Goal: Use online tool/utility: Utilize a website feature to perform a specific function

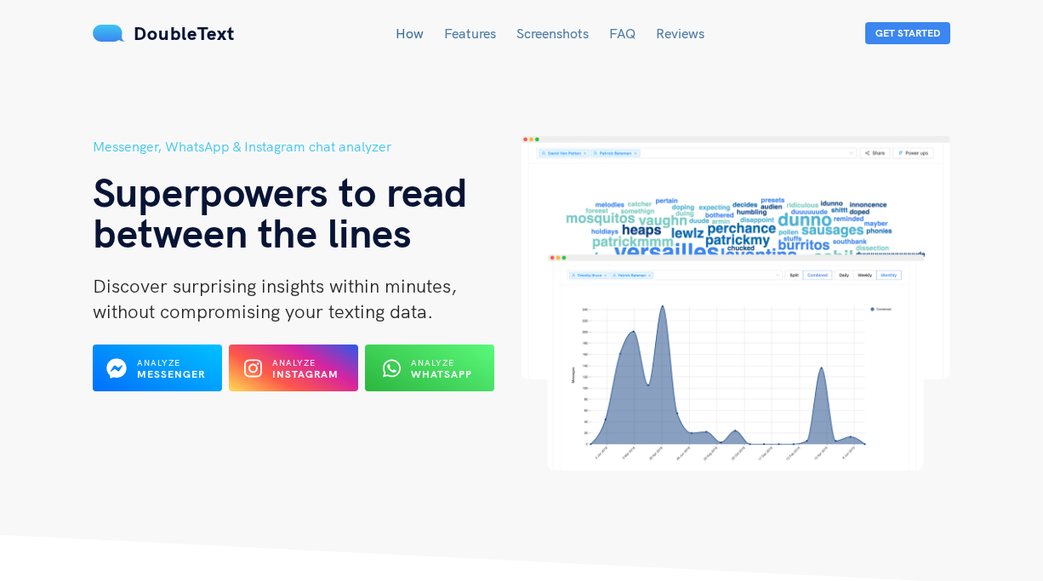
click at [304, 380] on div "Analyze Instagram" at bounding box center [294, 368] width 70 height 26
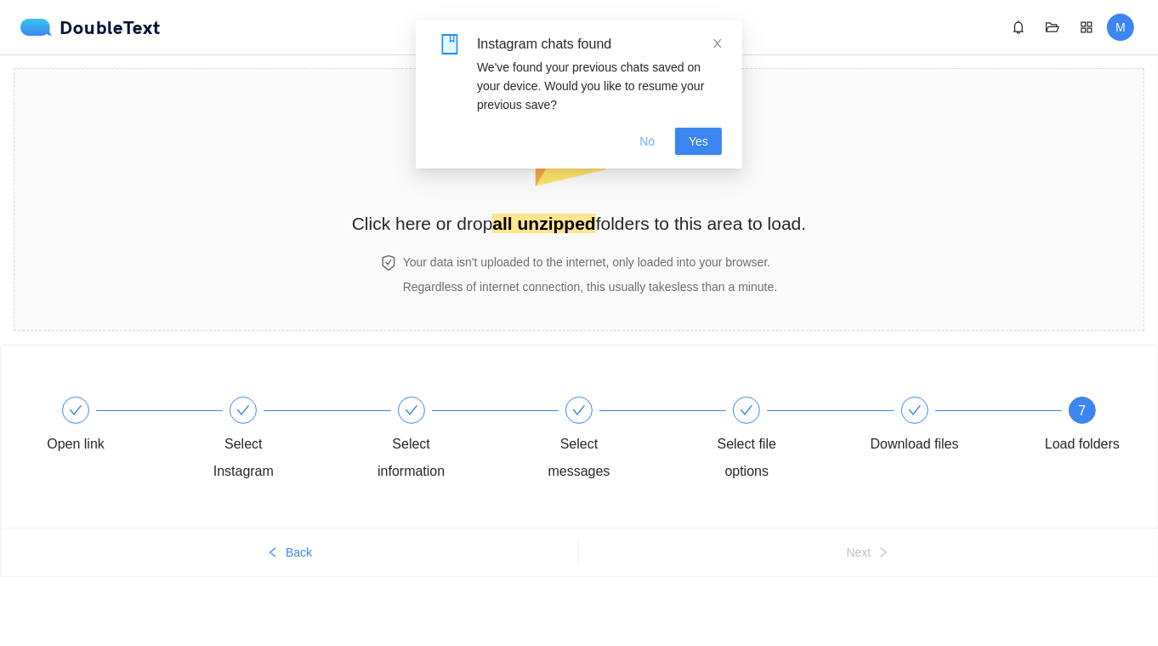
click at [657, 140] on button "No" at bounding box center [647, 141] width 43 height 27
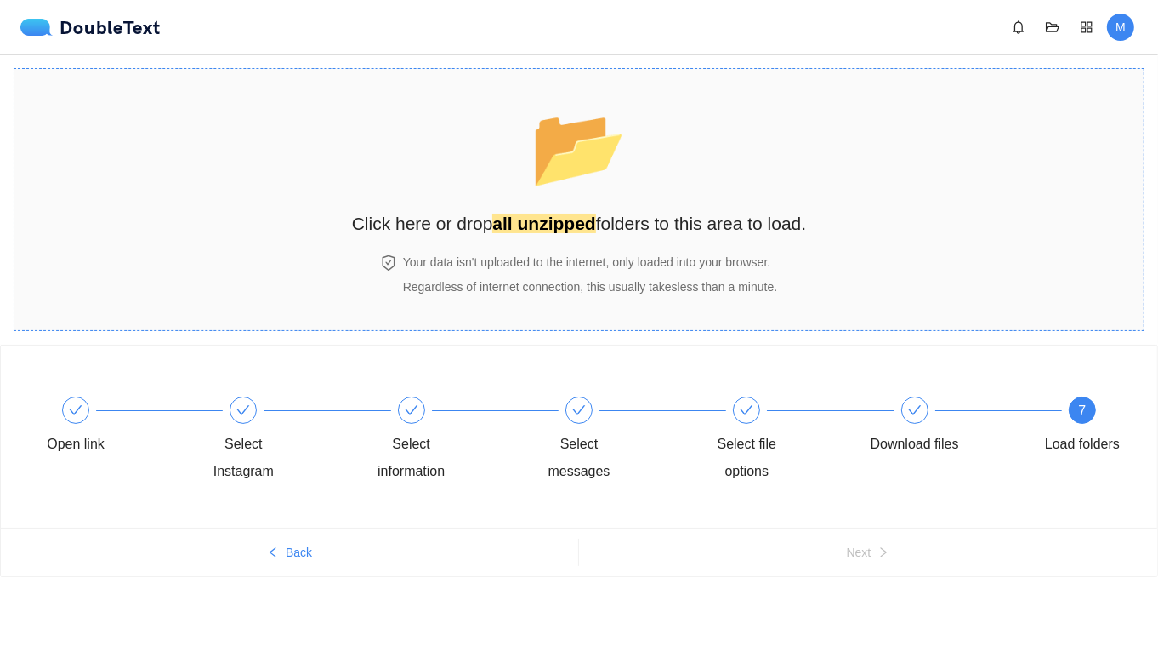
click at [600, 207] on div "📂 Click here or drop all unzipped folders to this area to load." at bounding box center [579, 161] width 455 height 151
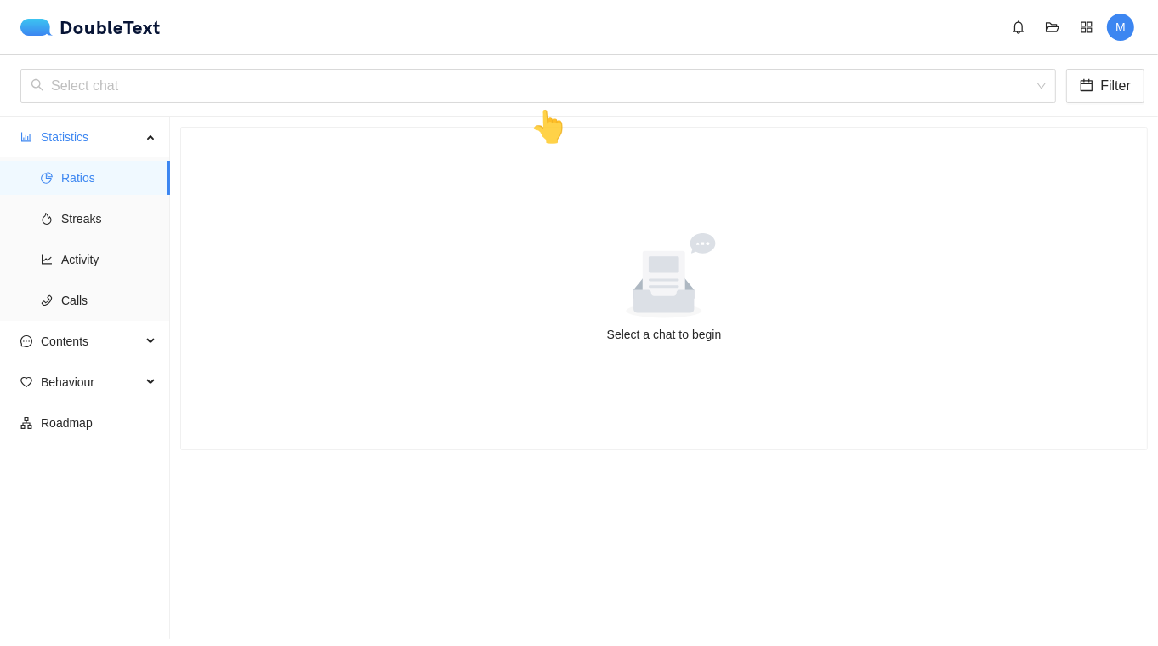
click at [356, 65] on div "Select chat Filter 👆" at bounding box center [579, 85] width 1158 height 61
click at [340, 77] on input "search" at bounding box center [533, 86] width 1004 height 32
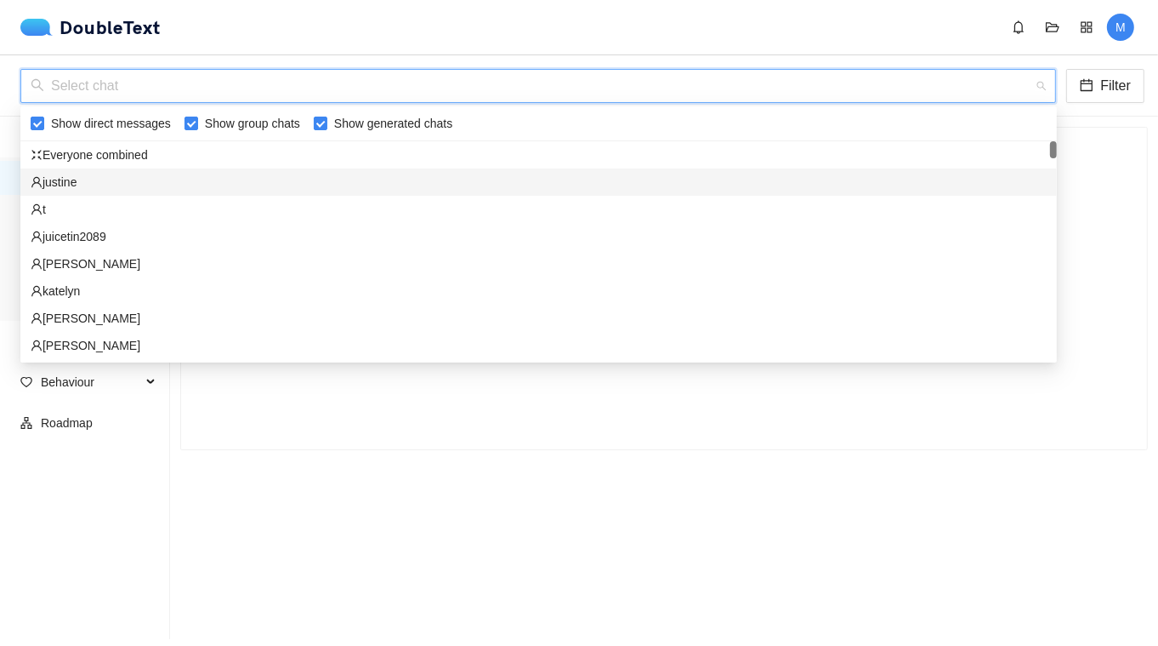
click at [106, 157] on div "Everyone combined" at bounding box center [539, 154] width 1016 height 19
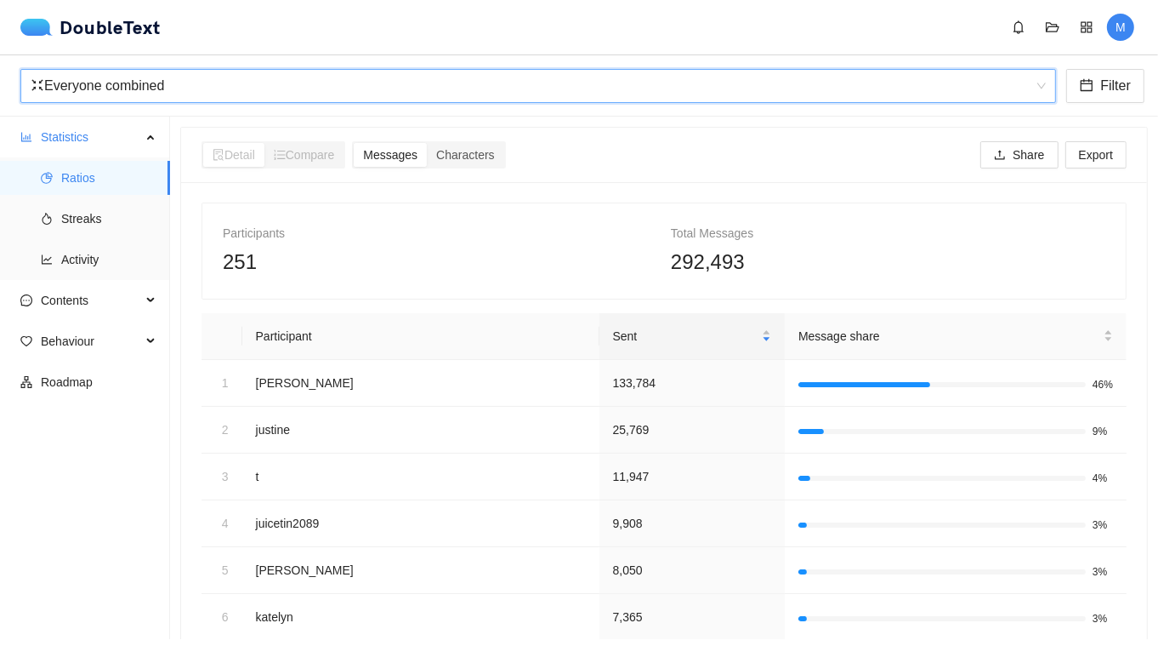
click at [96, 85] on div "Everyone combined" at bounding box center [531, 86] width 1000 height 32
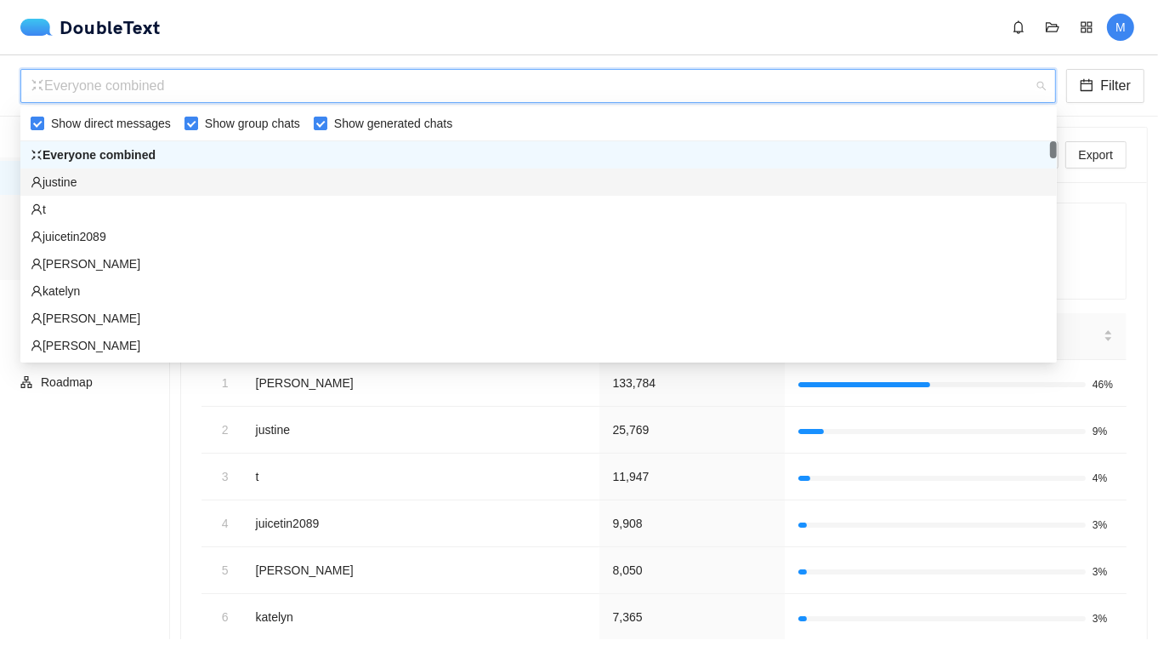
click at [94, 178] on div "justine" at bounding box center [539, 182] width 1016 height 19
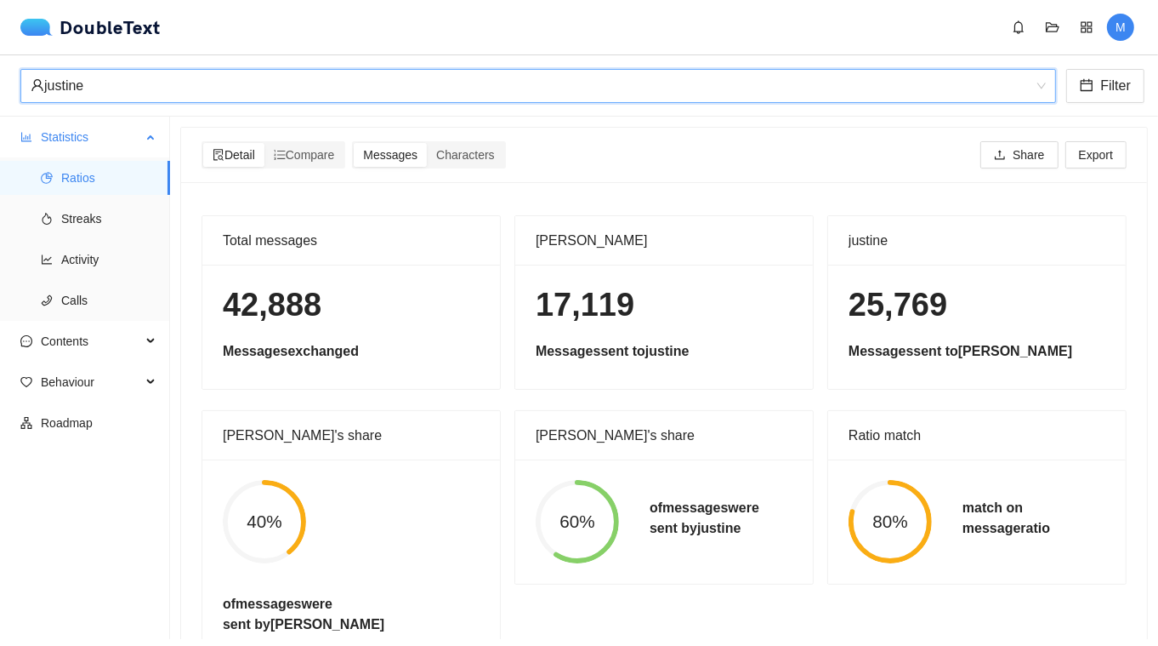
click at [86, 185] on span "Ratios" at bounding box center [108, 178] width 95 height 34
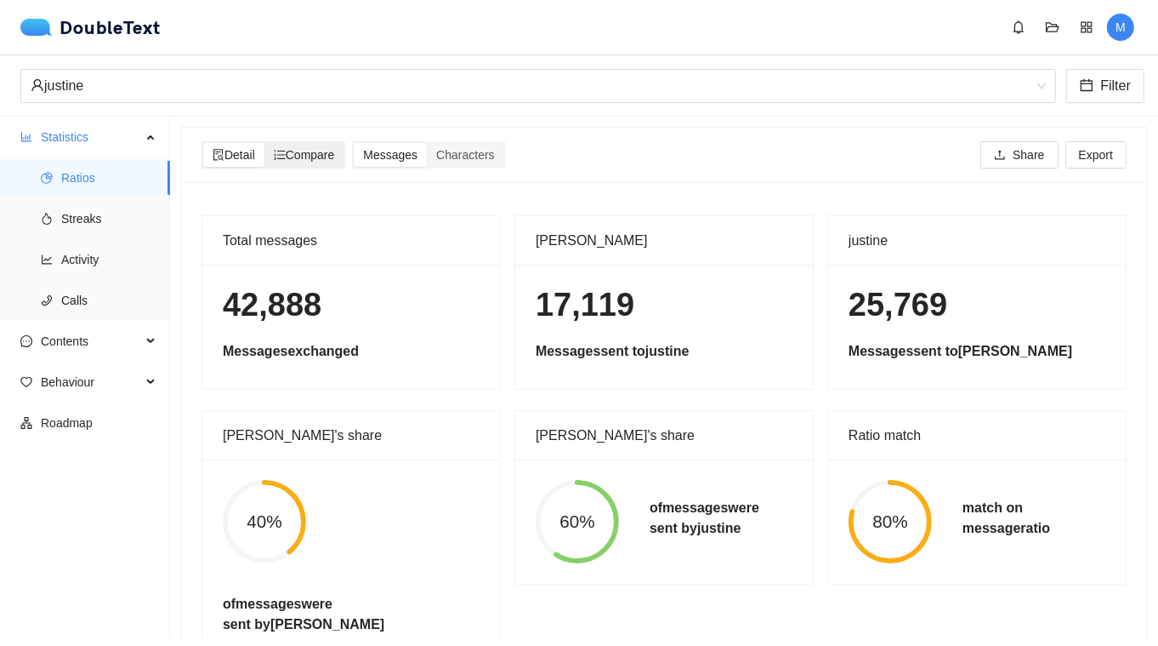
click at [329, 157] on span "Compare" at bounding box center [304, 155] width 61 height 14
click at [265, 143] on input "Compare" at bounding box center [265, 143] width 0 height 0
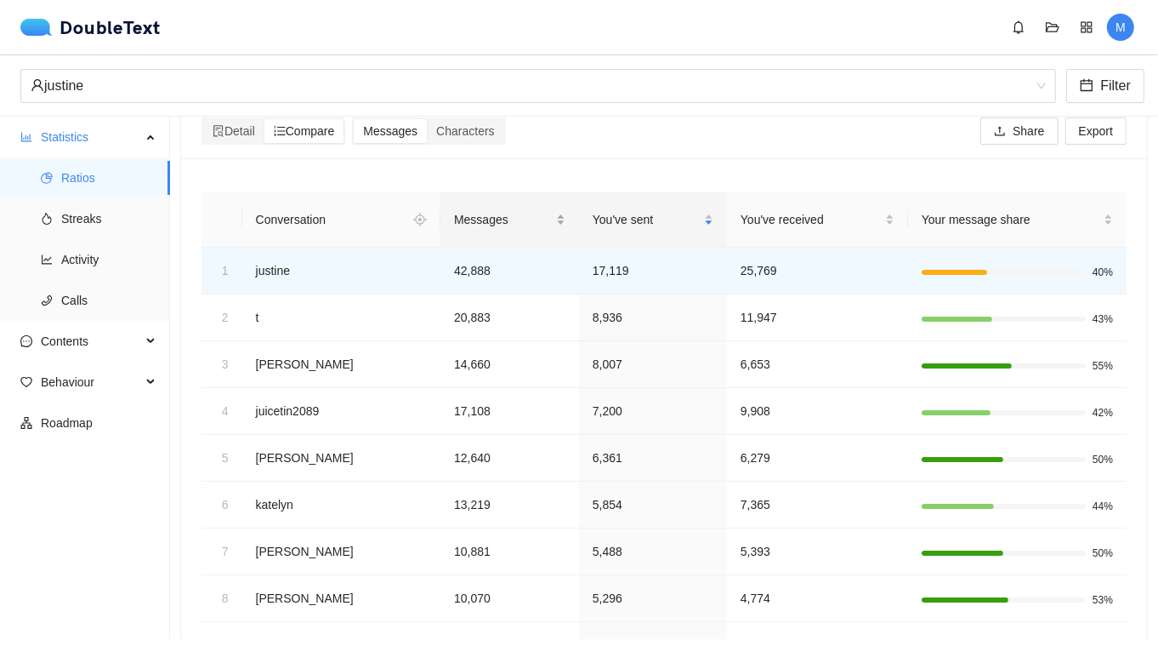
scroll to position [14, 0]
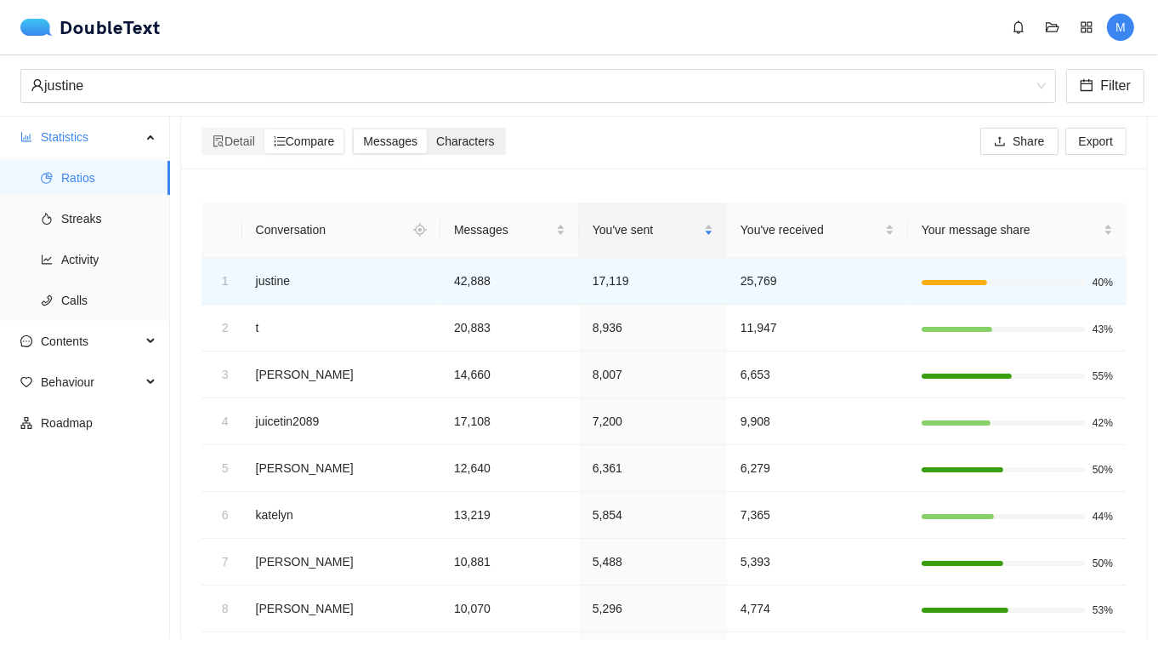
click at [475, 139] on span "Characters" at bounding box center [465, 141] width 58 height 14
click at [427, 129] on input "Characters" at bounding box center [427, 129] width 0 height 0
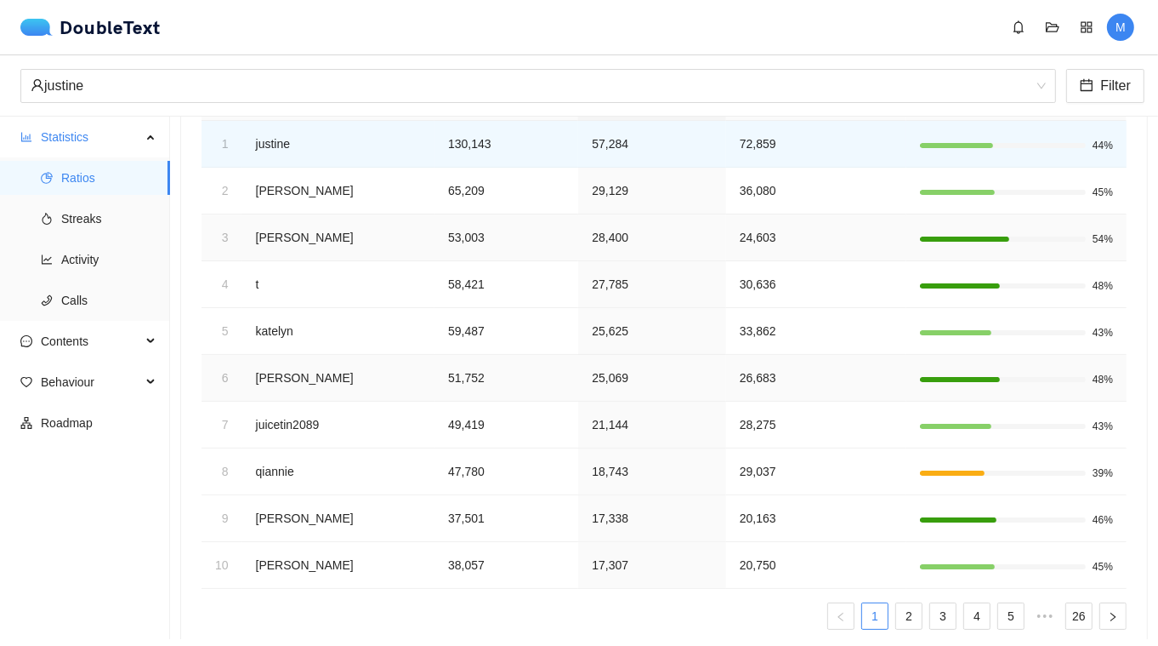
scroll to position [180, 0]
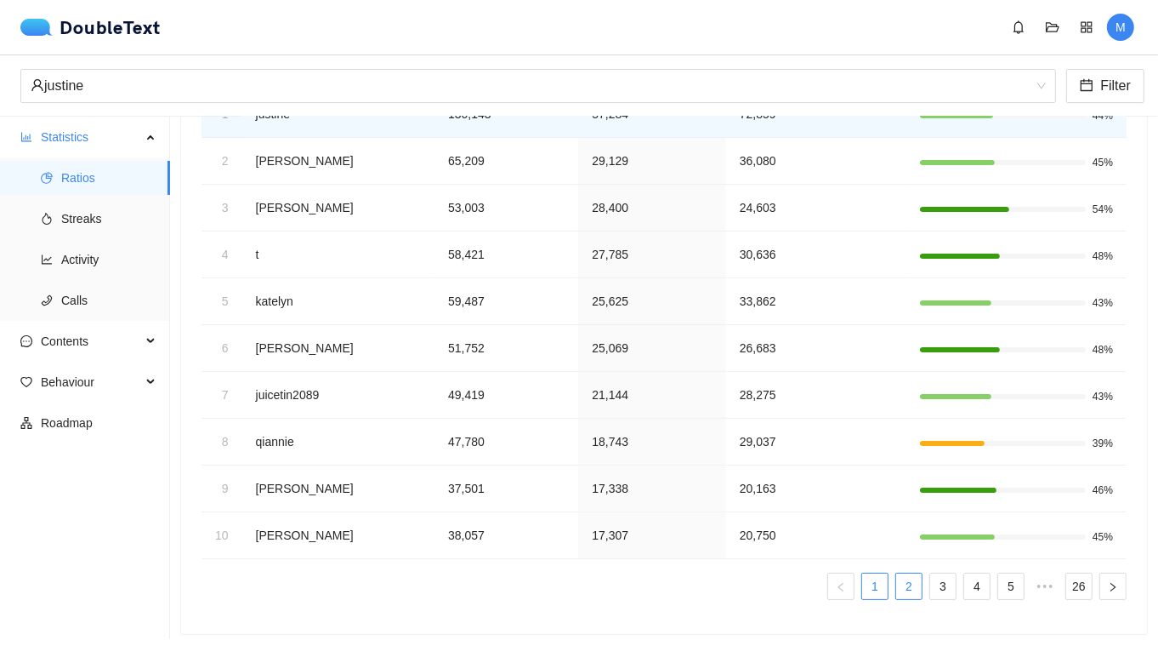
click at [906, 578] on link "2" at bounding box center [909, 586] width 26 height 26
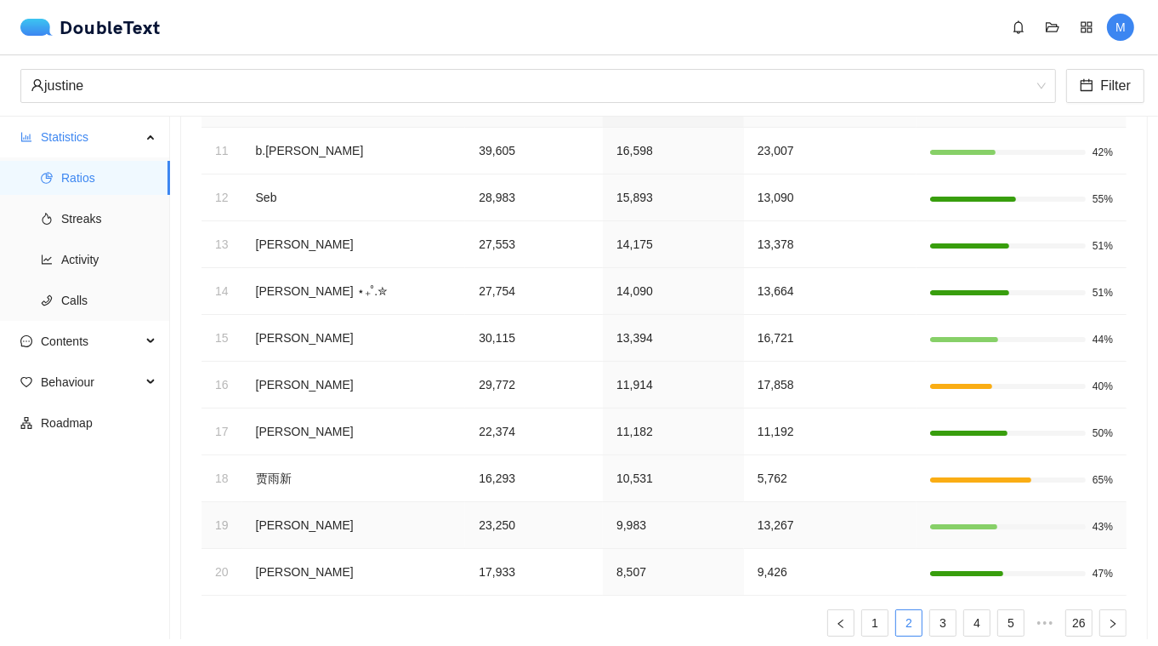
scroll to position [143, 0]
click at [891, 613] on ul "1 2 3 4 5 ••• 26" at bounding box center [664, 623] width 925 height 27
click at [877, 625] on link "1" at bounding box center [875, 624] width 26 height 26
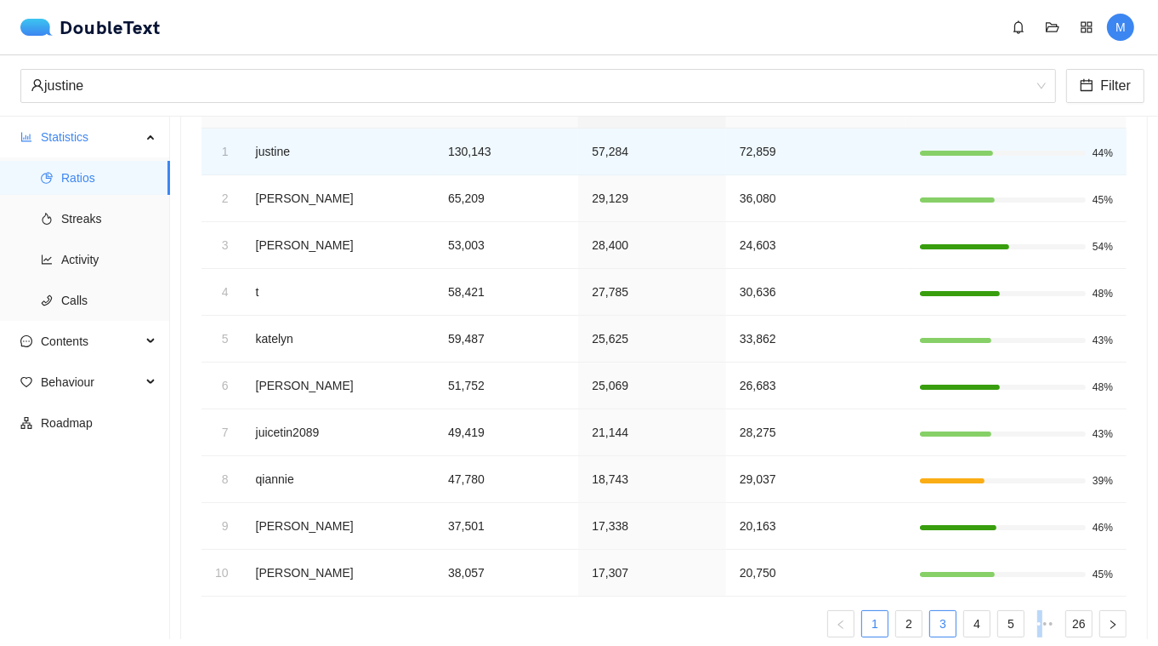
click at [944, 618] on link "3" at bounding box center [944, 624] width 26 height 26
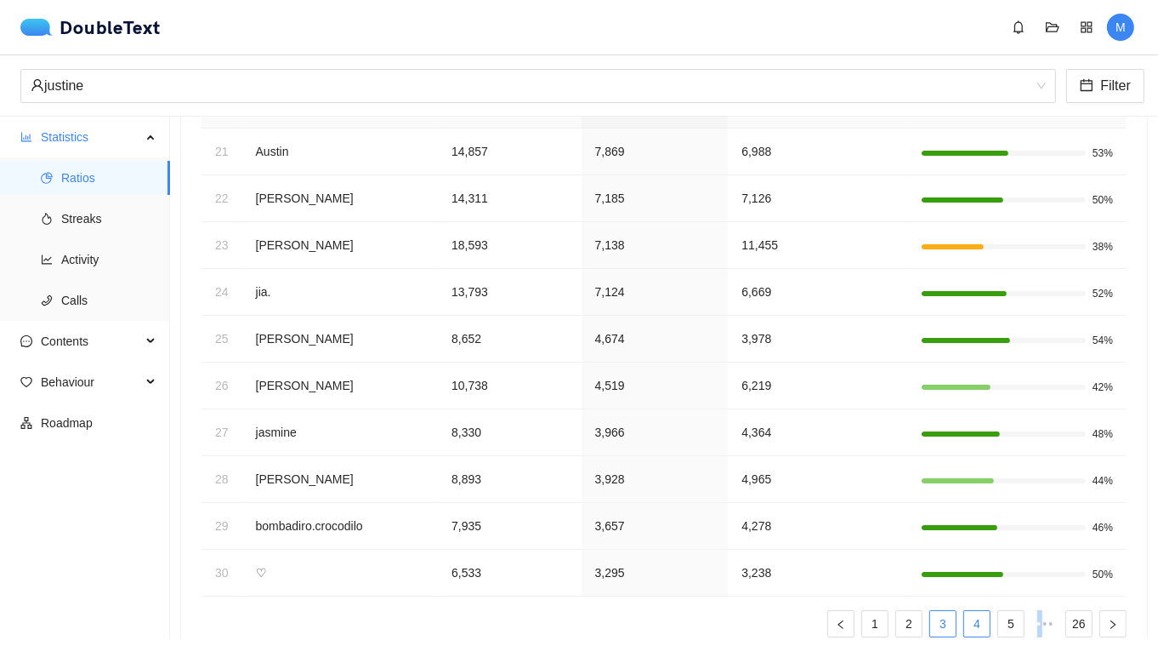
click at [982, 620] on link "4" at bounding box center [978, 624] width 26 height 26
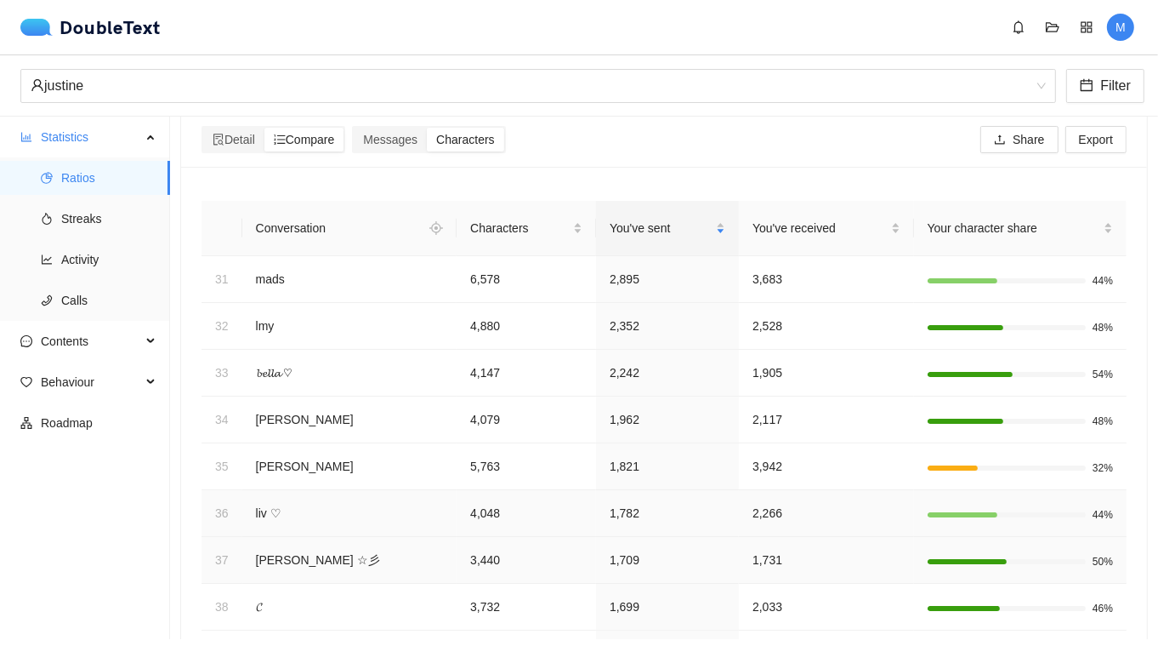
scroll to position [0, 0]
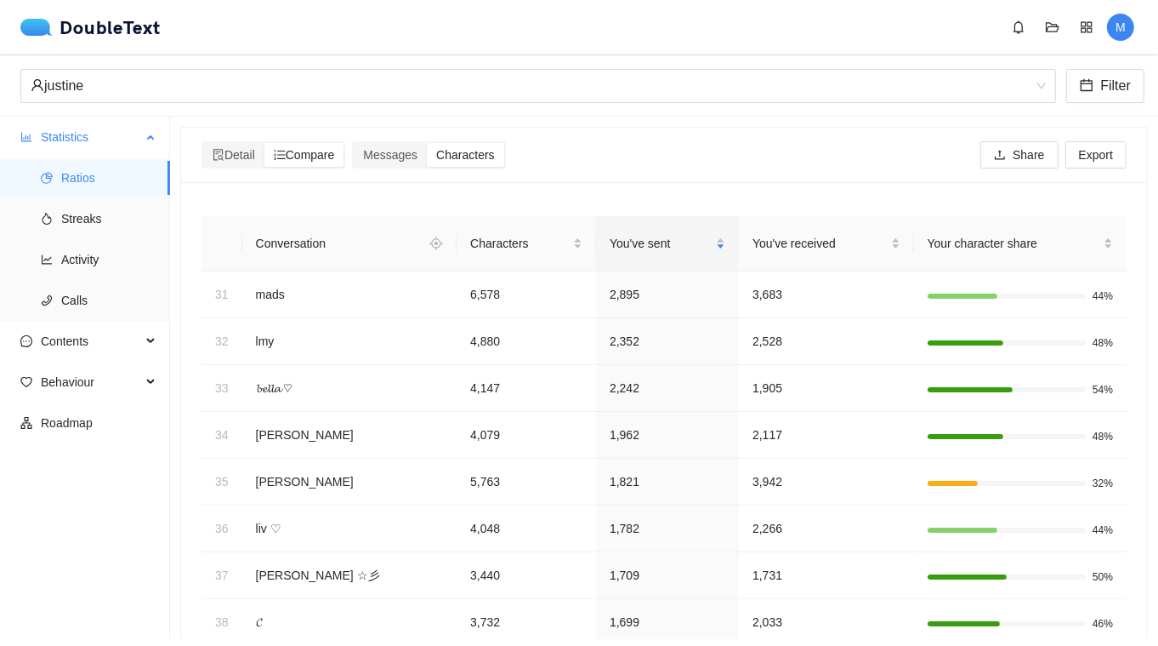
click at [98, 168] on span "Ratios" at bounding box center [108, 178] width 95 height 34
